Goal: Check status: Check status

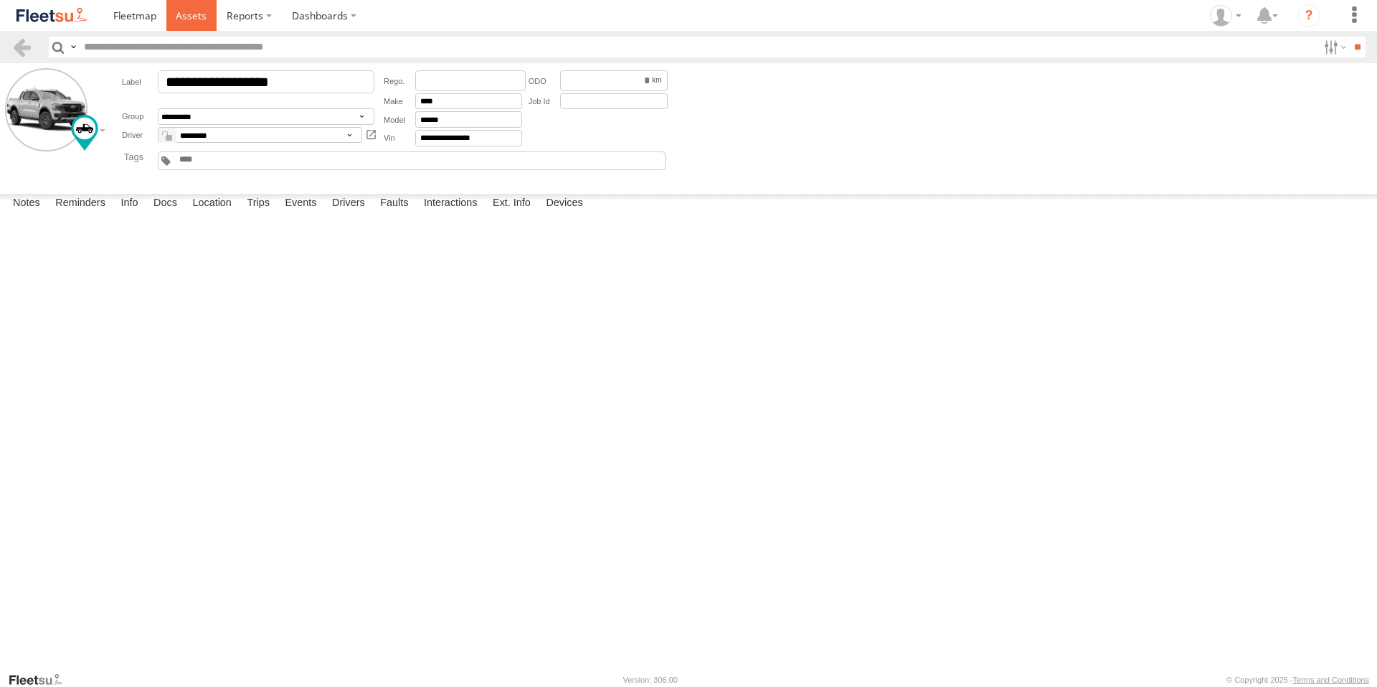
click at [184, 14] on span at bounding box center [191, 16] width 31 height 14
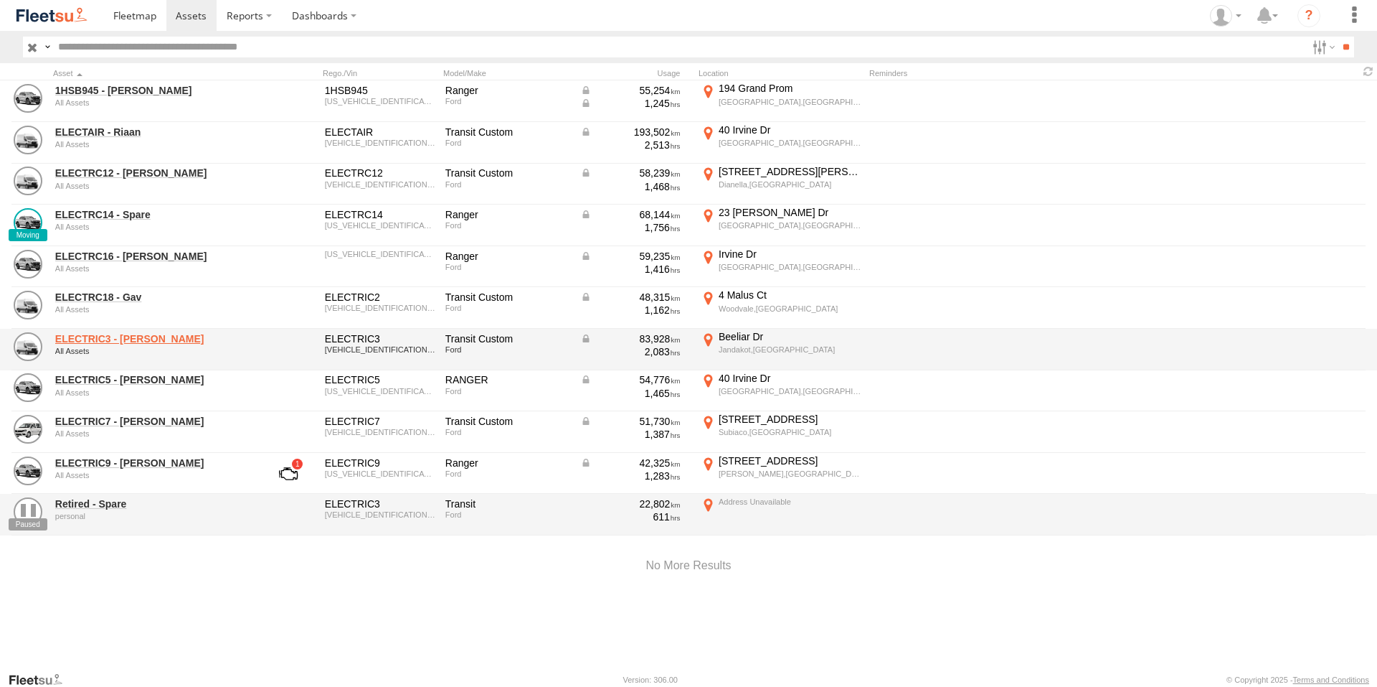
click at [111, 332] on link "ELECTRIC3 - Leo" at bounding box center [153, 338] width 197 height 13
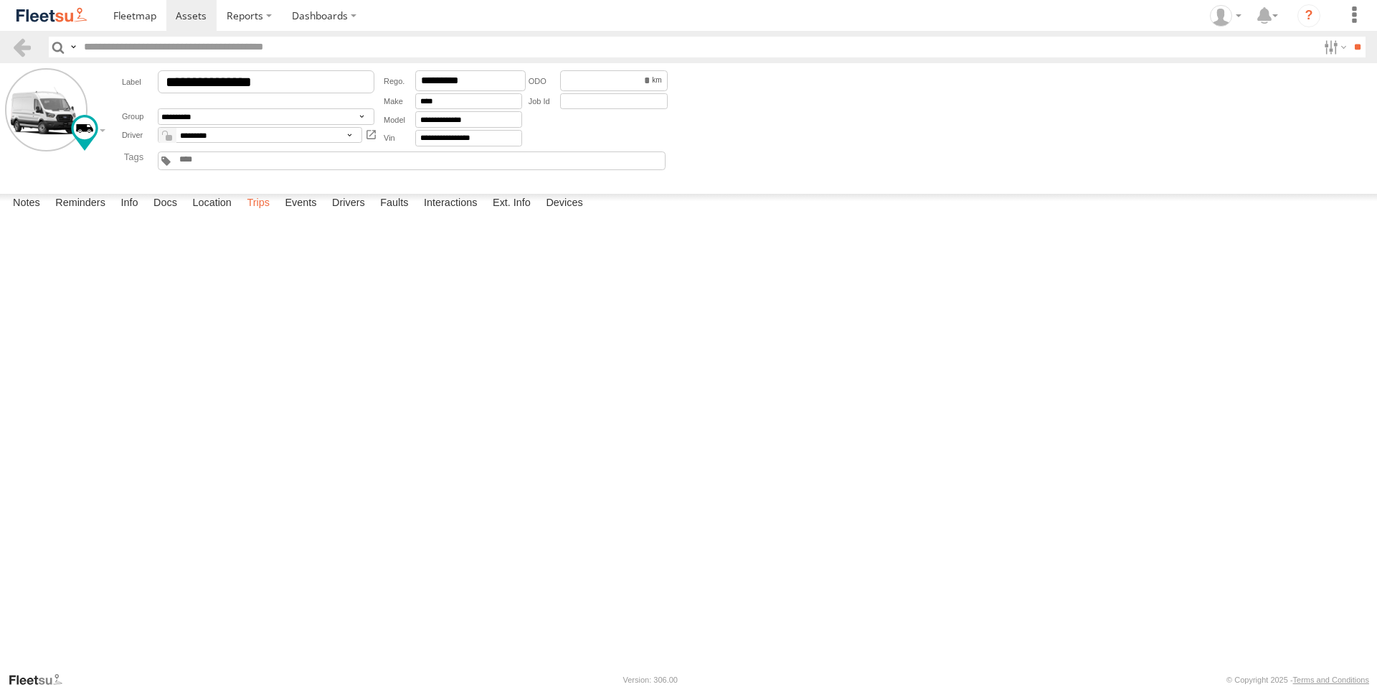
click at [258, 214] on label "Trips" at bounding box center [258, 204] width 37 height 20
click at [1072, 187] on main "**********" at bounding box center [688, 367] width 1377 height 608
